Goal: Task Accomplishment & Management: Use online tool/utility

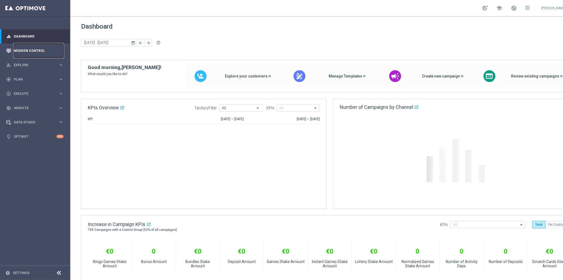
click at [33, 53] on link "Mission Control" at bounding box center [39, 50] width 50 height 14
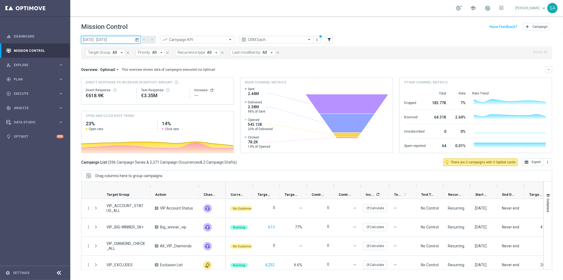
click at [131, 40] on input "[DATE] - [DATE]" at bounding box center [110, 40] width 59 height 8
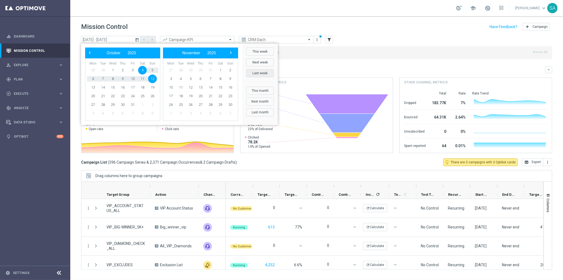
click at [264, 73] on button "Last week" at bounding box center [260, 73] width 28 height 8
type input "[DATE] - [DATE]"
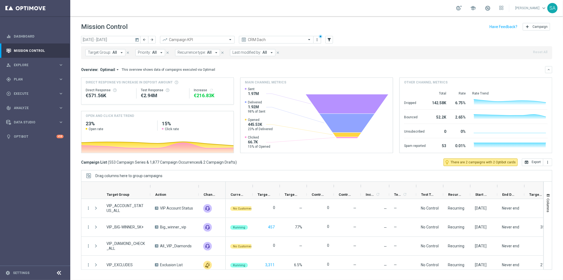
click at [277, 52] on button "close" at bounding box center [277, 53] width 5 height 6
click at [306, 41] on div at bounding box center [276, 40] width 74 height 5
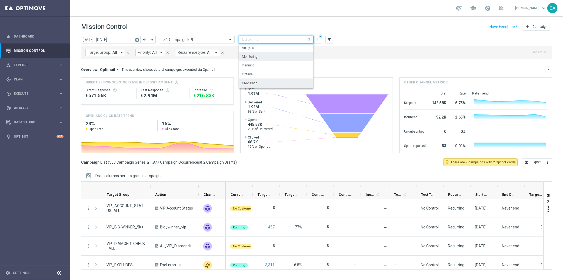
click at [295, 58] on div "Monitoring" at bounding box center [276, 56] width 69 height 9
click at [309, 39] on span at bounding box center [309, 39] width 7 height 7
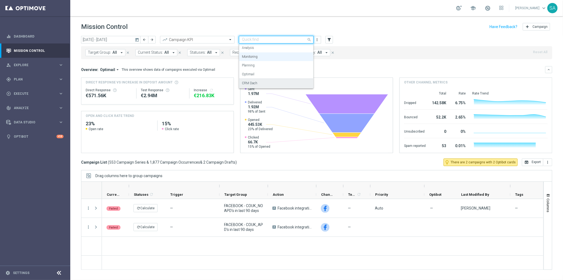
click at [293, 82] on div "CRM Dach" at bounding box center [276, 83] width 69 height 9
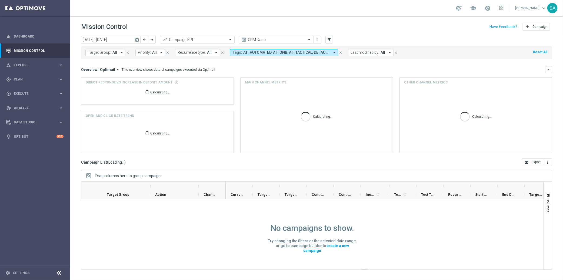
click at [332, 52] on icon "arrow_drop_down" at bounding box center [334, 52] width 5 height 5
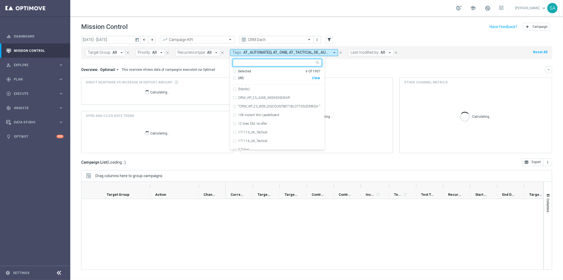
click at [233, 70] on div "Selected 6 Of 1957" at bounding box center [277, 71] width 88 height 5
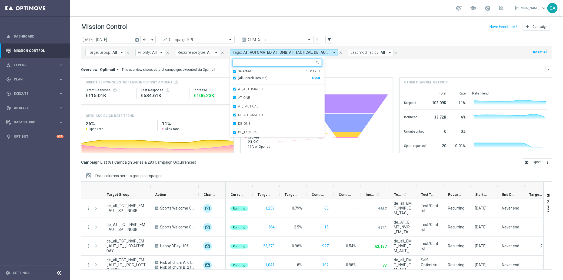
click at [233, 70] on div "Selected 6 Of 1957" at bounding box center [277, 71] width 88 height 5
click at [241, 61] on input "text" at bounding box center [275, 63] width 79 height 5
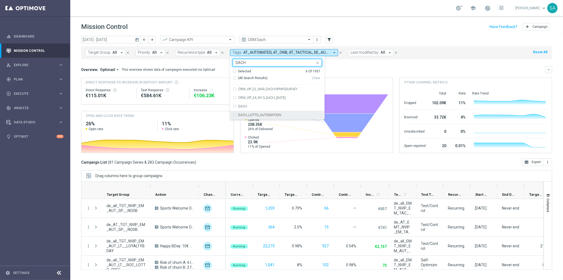
click at [233, 114] on div "DACH_LOTTO_AUTOMATION" at bounding box center [277, 115] width 89 height 9
type input "DACH"
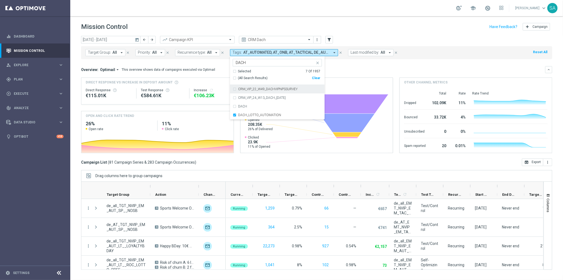
click at [350, 67] on div "Overview: Optimail arrow_drop_down This overview shows data of campaigns execut…" at bounding box center [313, 69] width 464 height 5
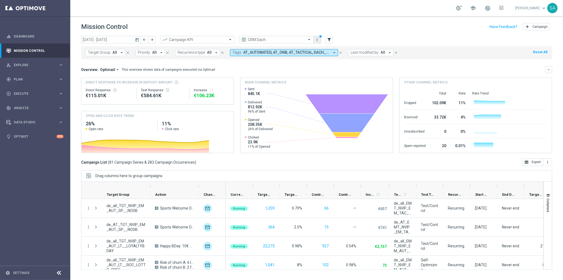
click at [318, 40] on icon "more_vert" at bounding box center [317, 40] width 4 height 4
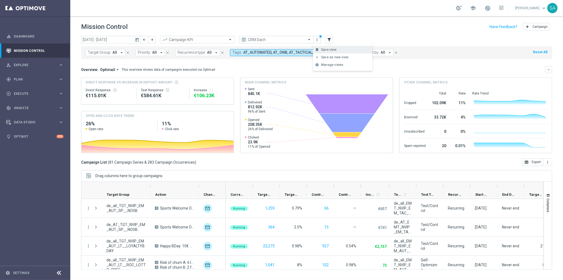
click at [326, 50] on div "Save view" at bounding box center [345, 50] width 49 height 4
click at [549, 210] on span "Columns" at bounding box center [548, 206] width 4 height 14
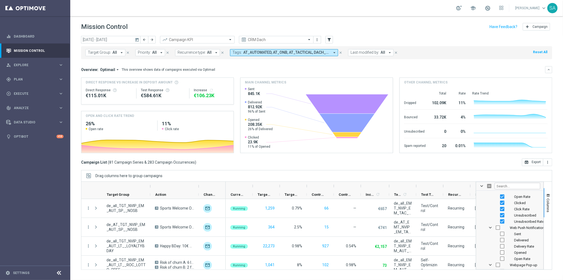
scroll to position [1105, 0]
click at [531, 163] on button "open_in_browser Export" at bounding box center [532, 163] width 21 height 8
